Goal: Transaction & Acquisition: Obtain resource

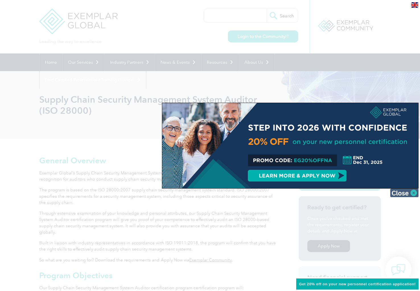
click at [405, 192] on img at bounding box center [404, 193] width 28 height 9
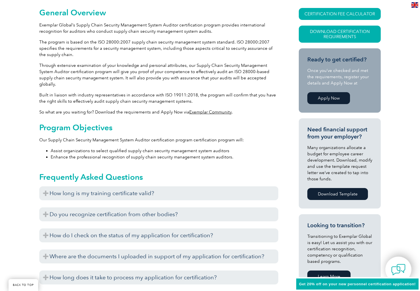
scroll to position [171, 0]
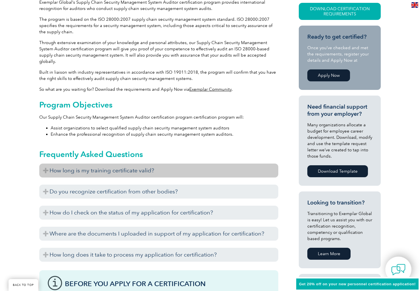
click at [45, 164] on h3 "How long is my training certificate valid?" at bounding box center [158, 170] width 239 height 14
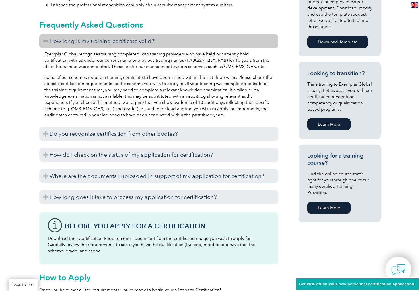
scroll to position [313, 0]
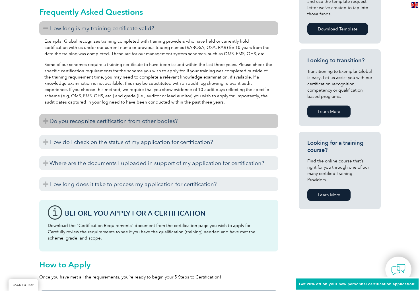
click at [47, 114] on h3 "Do you recognize certification from other bodies?" at bounding box center [158, 121] width 239 height 14
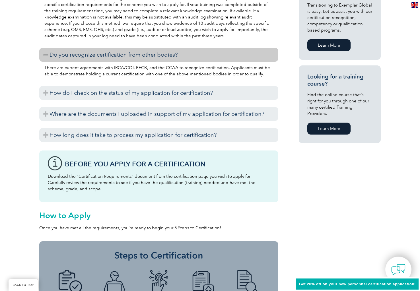
scroll to position [426, 0]
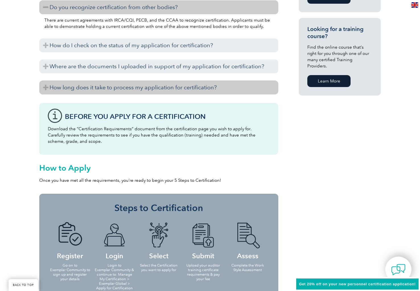
click at [45, 80] on h3 "How long does it take to process my application for certification?" at bounding box center [158, 87] width 239 height 14
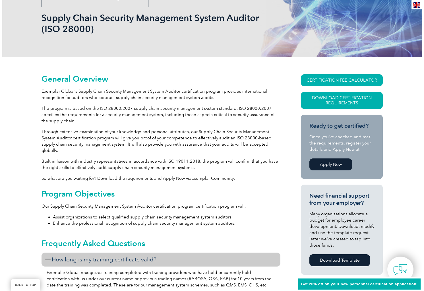
scroll to position [57, 0]
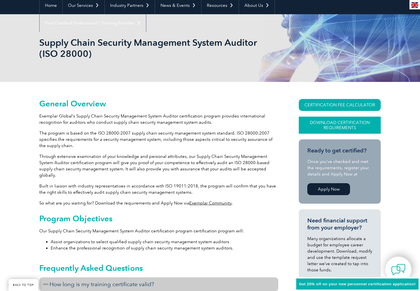
click at [330, 125] on link "Download Certification Requirements" at bounding box center [340, 125] width 82 height 17
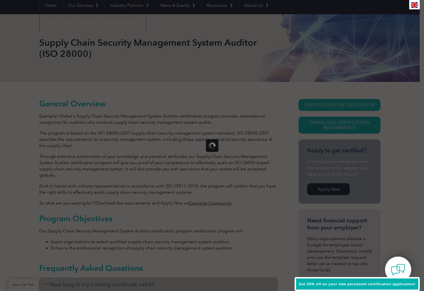
scroll to position [0, 0]
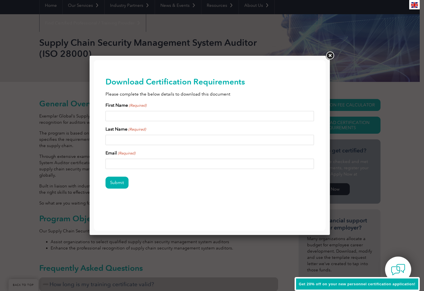
click at [163, 115] on input "First Name (Required)" at bounding box center [209, 116] width 209 height 10
type input "William"
click at [140, 140] on input "Last Name (Required)" at bounding box center [209, 140] width 209 height 10
type input "King"
click at [140, 163] on input "Email (Required)" at bounding box center [209, 164] width 209 height 10
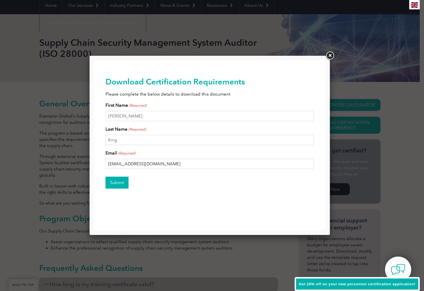
type input "wking@unither.com"
click at [123, 181] on input "Submit" at bounding box center [116, 183] width 23 height 12
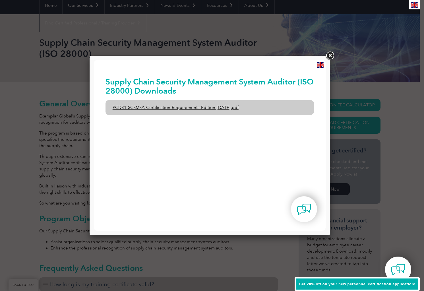
click at [198, 105] on link "PCD31-SCSMSA-Certification-Requirements-Edition-1-June-2020.pdf" at bounding box center [209, 107] width 209 height 15
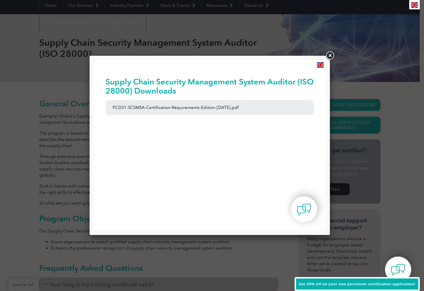
click at [330, 55] on link at bounding box center [330, 56] width 10 height 10
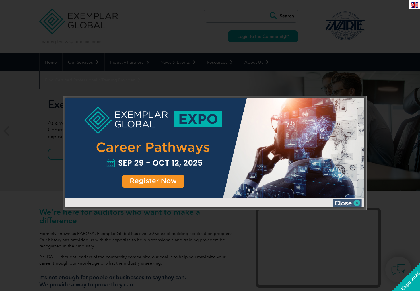
click at [347, 202] on img at bounding box center [347, 202] width 28 height 9
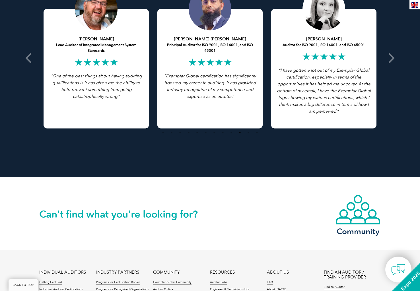
scroll to position [1251, 0]
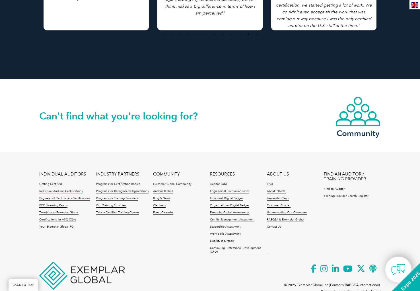
click at [63, 192] on link "Individual Auditors Certifications" at bounding box center [60, 191] width 43 height 4
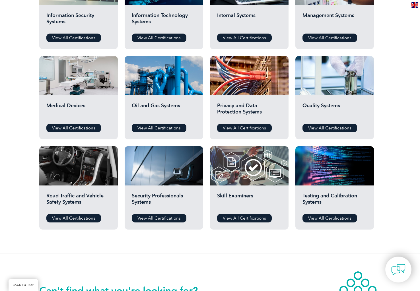
scroll to position [284, 0]
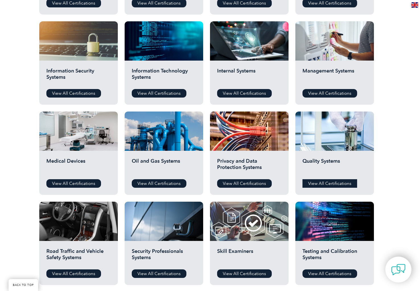
click at [333, 181] on link "View All Certifications" at bounding box center [329, 183] width 55 height 9
click at [170, 273] on link "View All Certifications" at bounding box center [159, 273] width 55 height 9
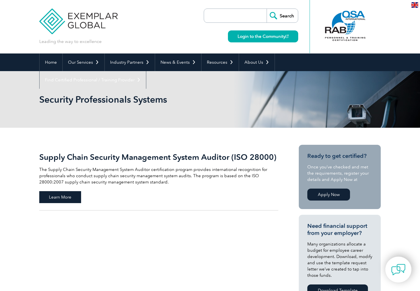
click at [61, 195] on span "Learn More" at bounding box center [60, 197] width 42 height 12
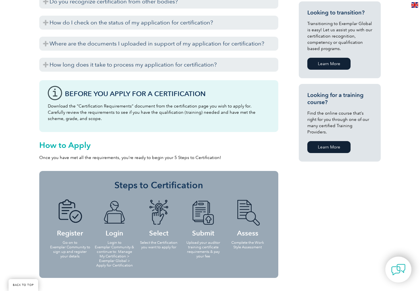
scroll to position [426, 0]
